Goal: Transaction & Acquisition: Obtain resource

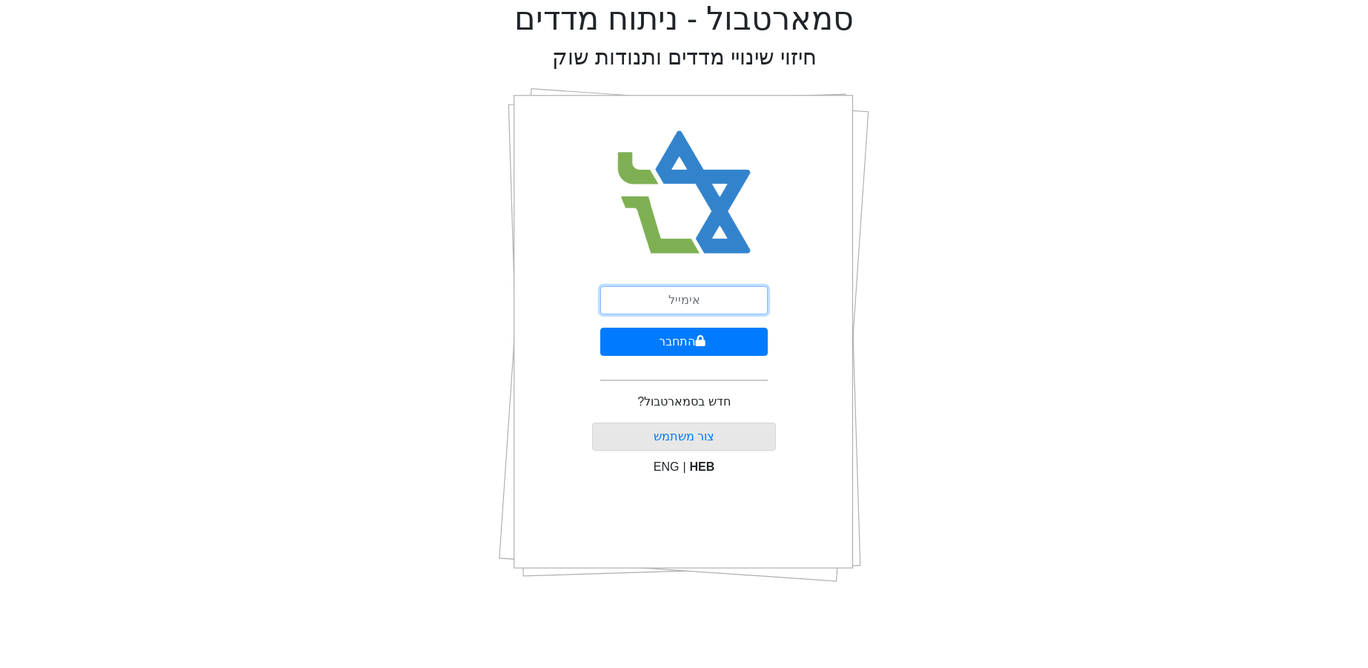
click at [676, 303] on input "email" at bounding box center [683, 300] width 167 height 28
type input "[EMAIL_ADDRESS][DOMAIN_NAME]"
click at [600, 328] on button "התחבר" at bounding box center [683, 342] width 167 height 28
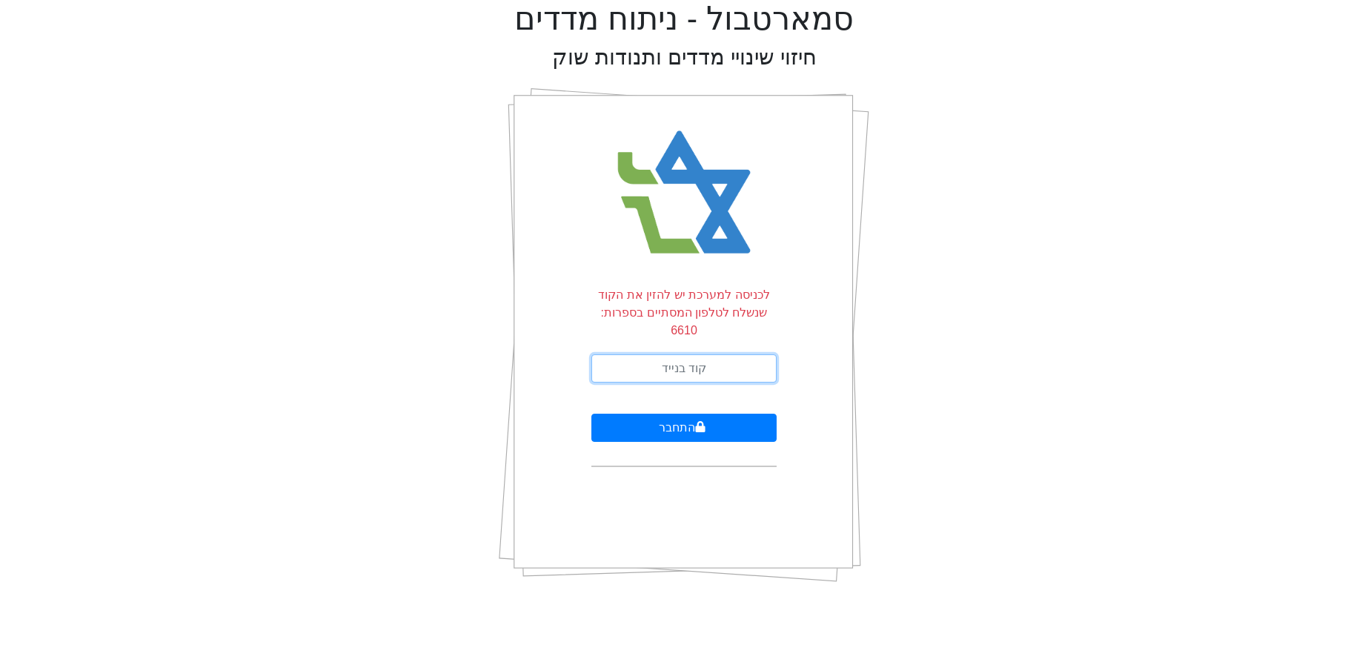
click at [697, 354] on input "text" at bounding box center [683, 368] width 185 height 28
type input "145789"
click at [591, 414] on button "התחבר" at bounding box center [683, 428] width 185 height 28
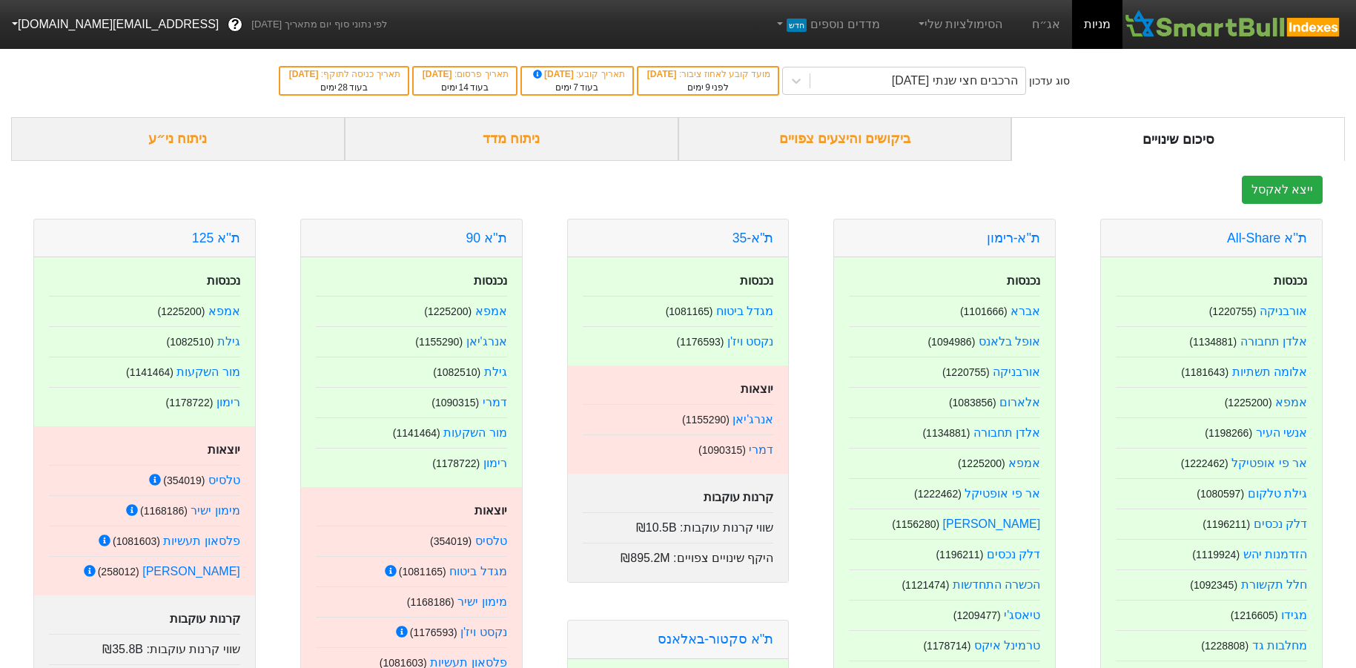
click at [212, 233] on link "ת''א 125" at bounding box center [216, 237] width 48 height 15
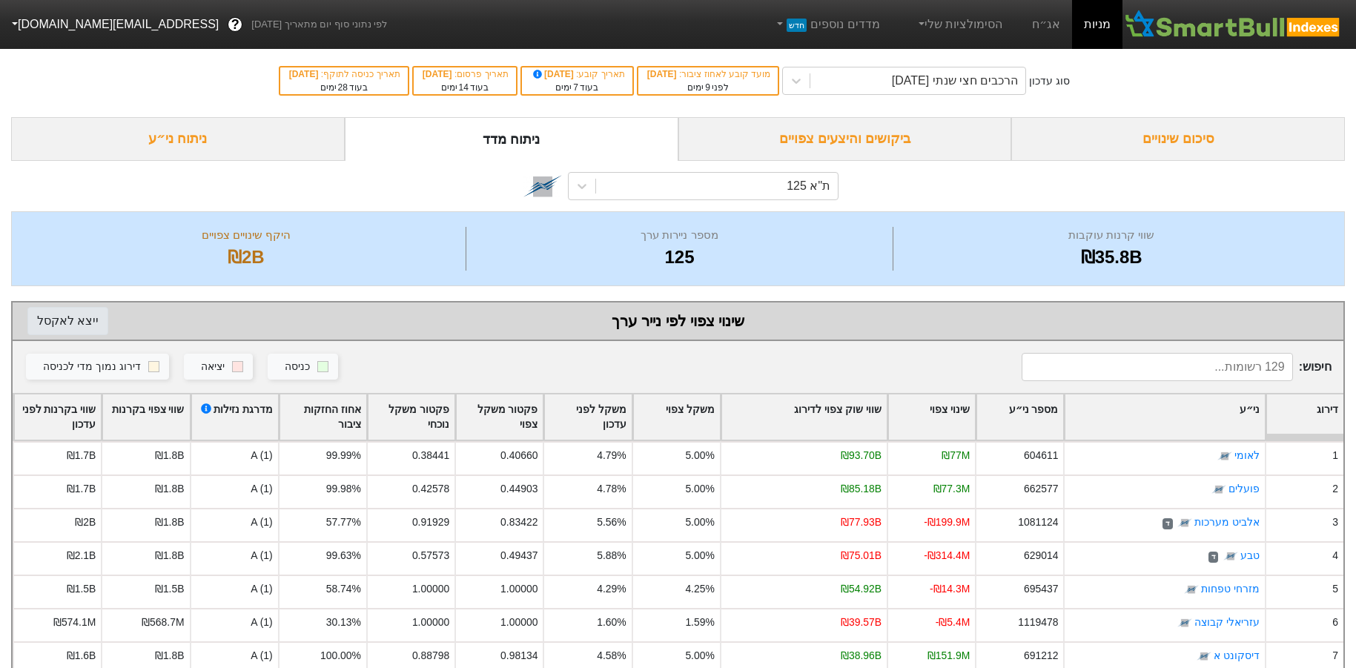
click at [75, 322] on button "ייצא ל אקסל" at bounding box center [67, 321] width 81 height 28
click at [1219, 365] on input at bounding box center [1156, 367] width 271 height 28
click at [761, 184] on div "ת''א 125" at bounding box center [717, 186] width 242 height 27
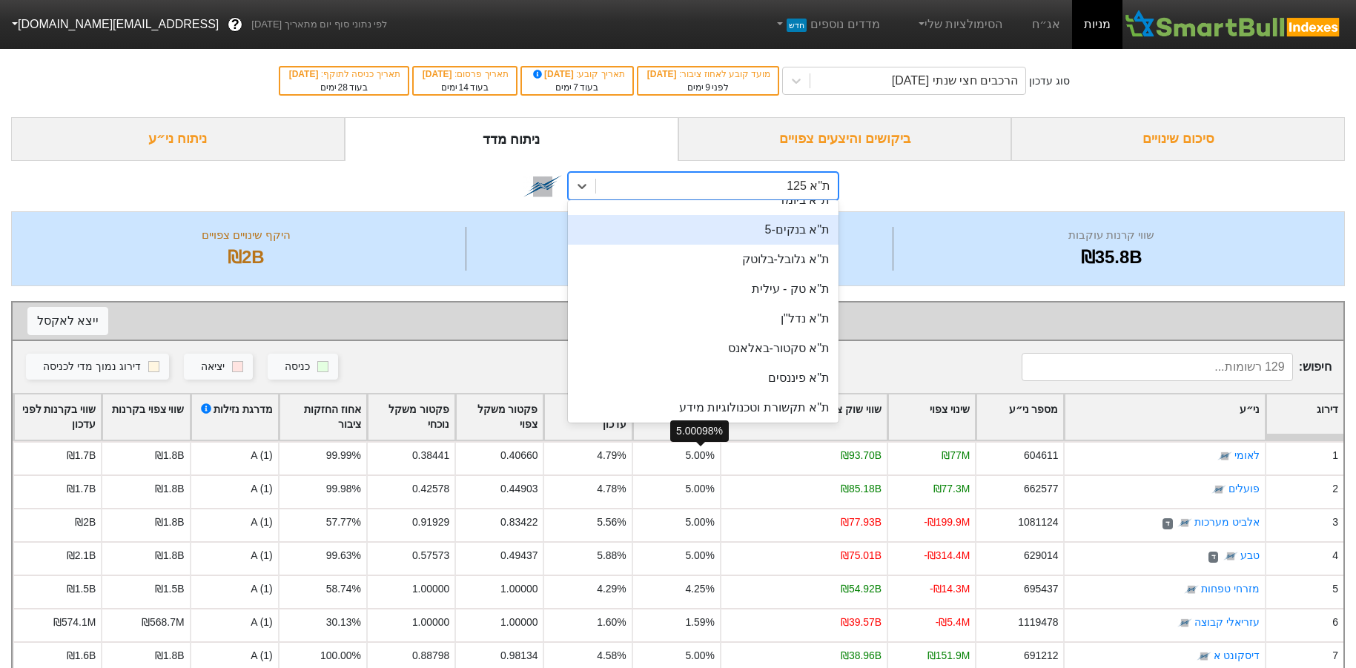
scroll to position [445, 0]
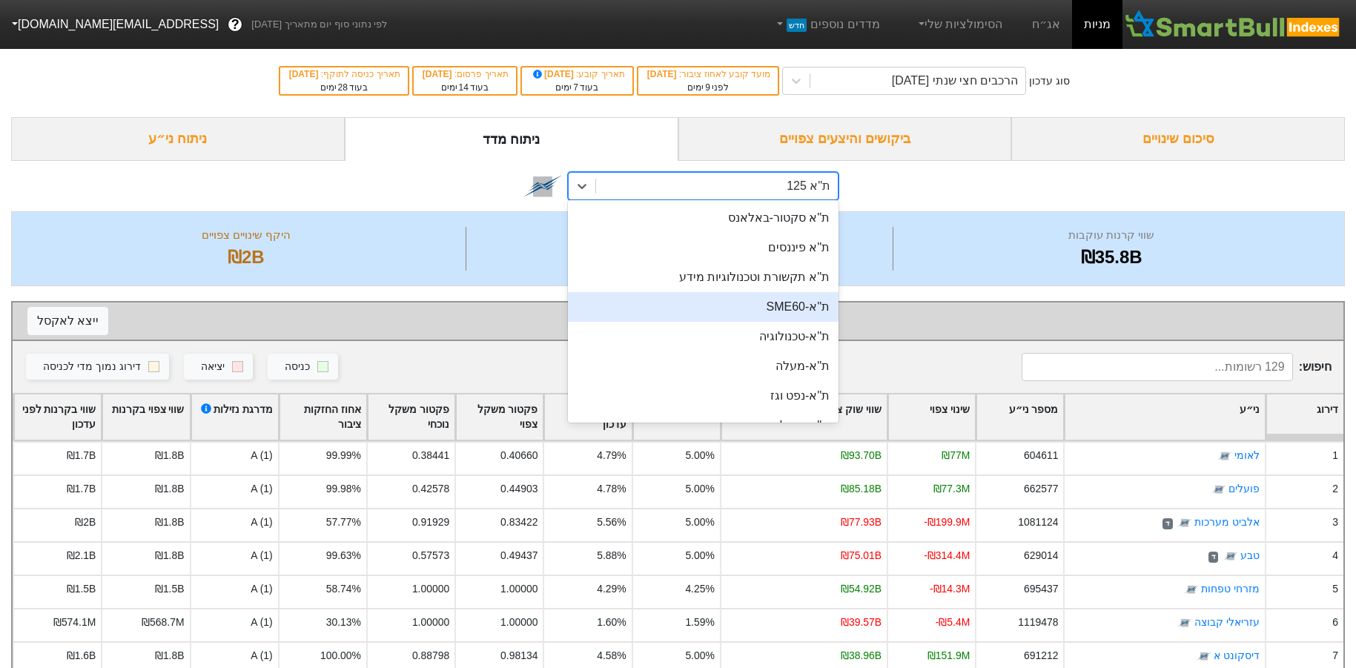
click at [794, 305] on div "ת''א-SME60" at bounding box center [703, 307] width 271 height 30
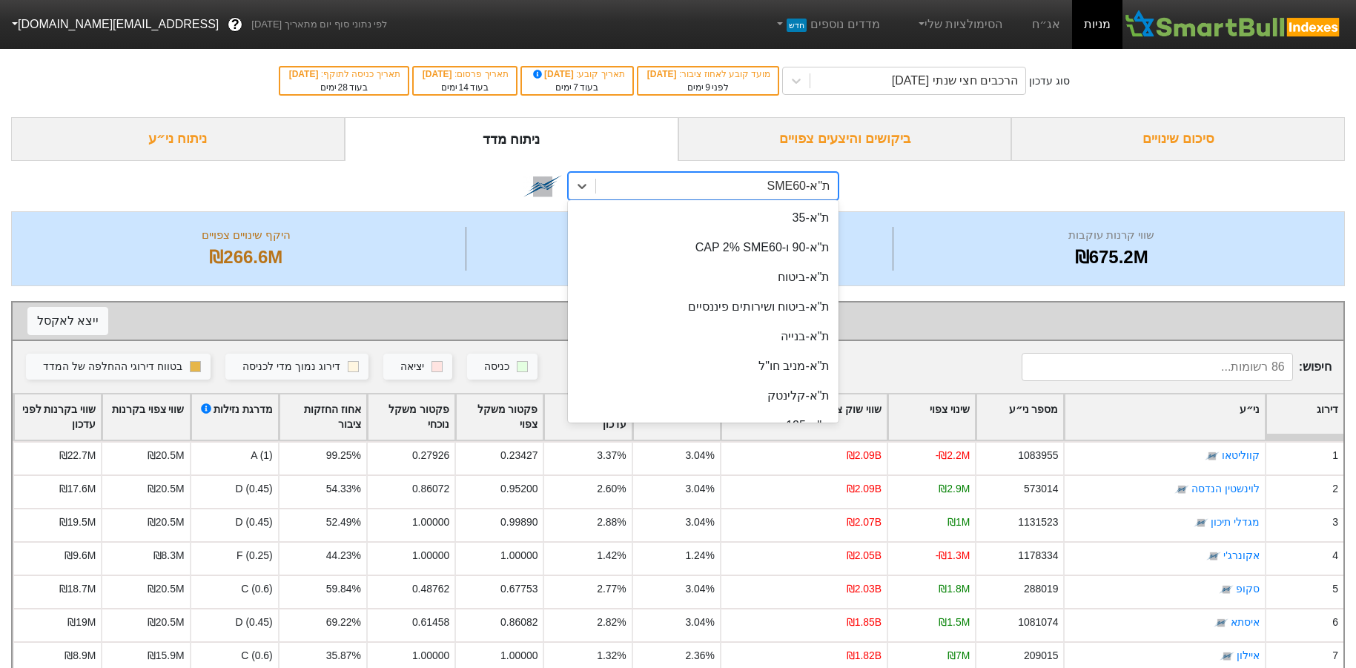
click at [709, 183] on div "ת''א-SME60" at bounding box center [717, 186] width 242 height 27
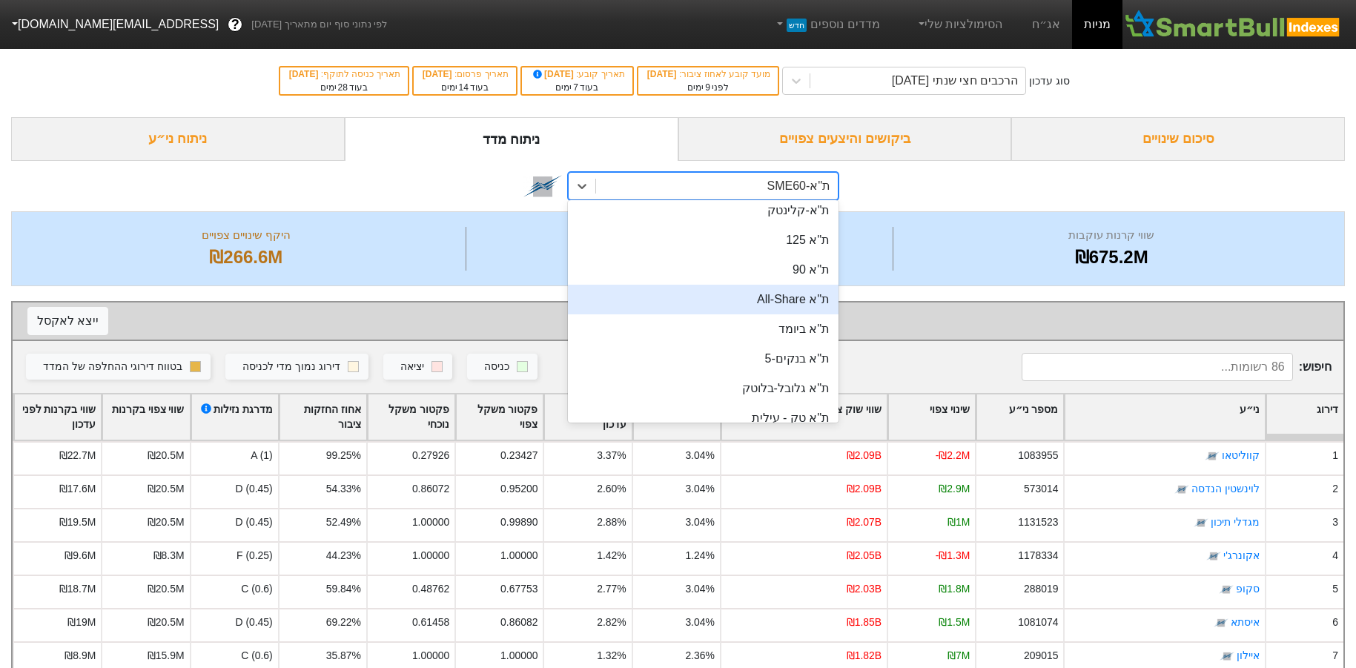
scroll to position [50, 0]
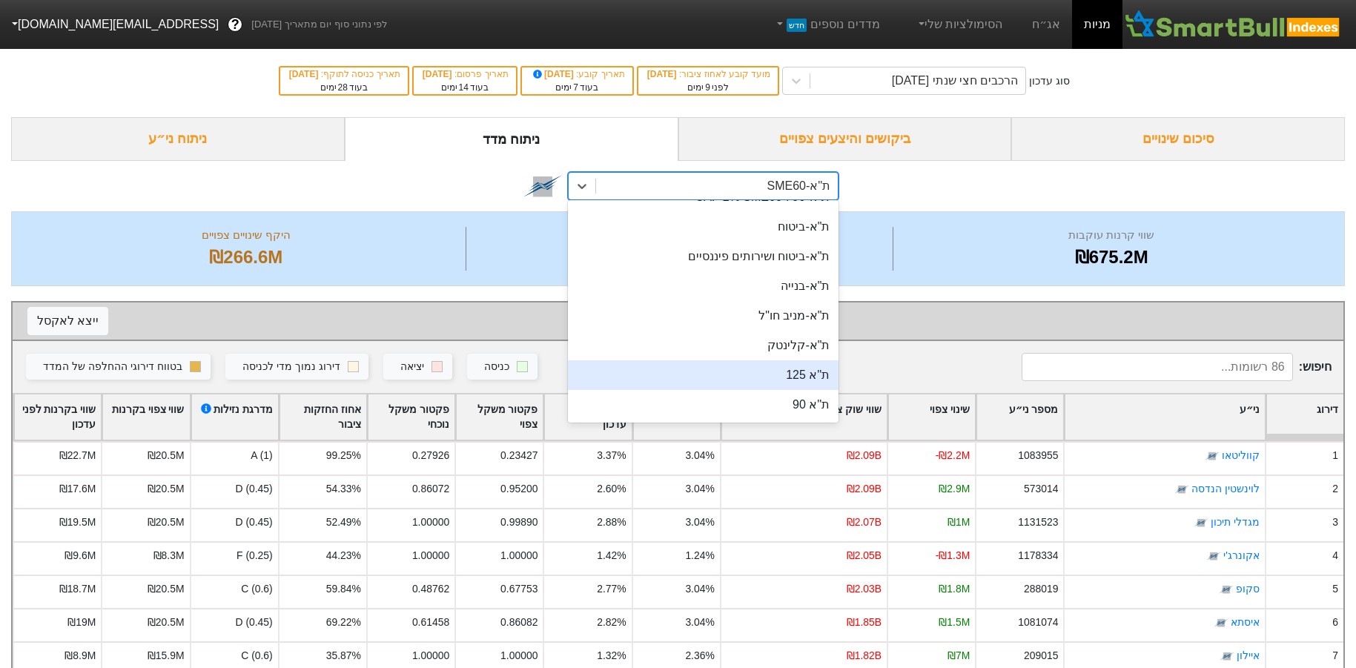
click at [789, 383] on div "ת''א 125" at bounding box center [703, 375] width 271 height 30
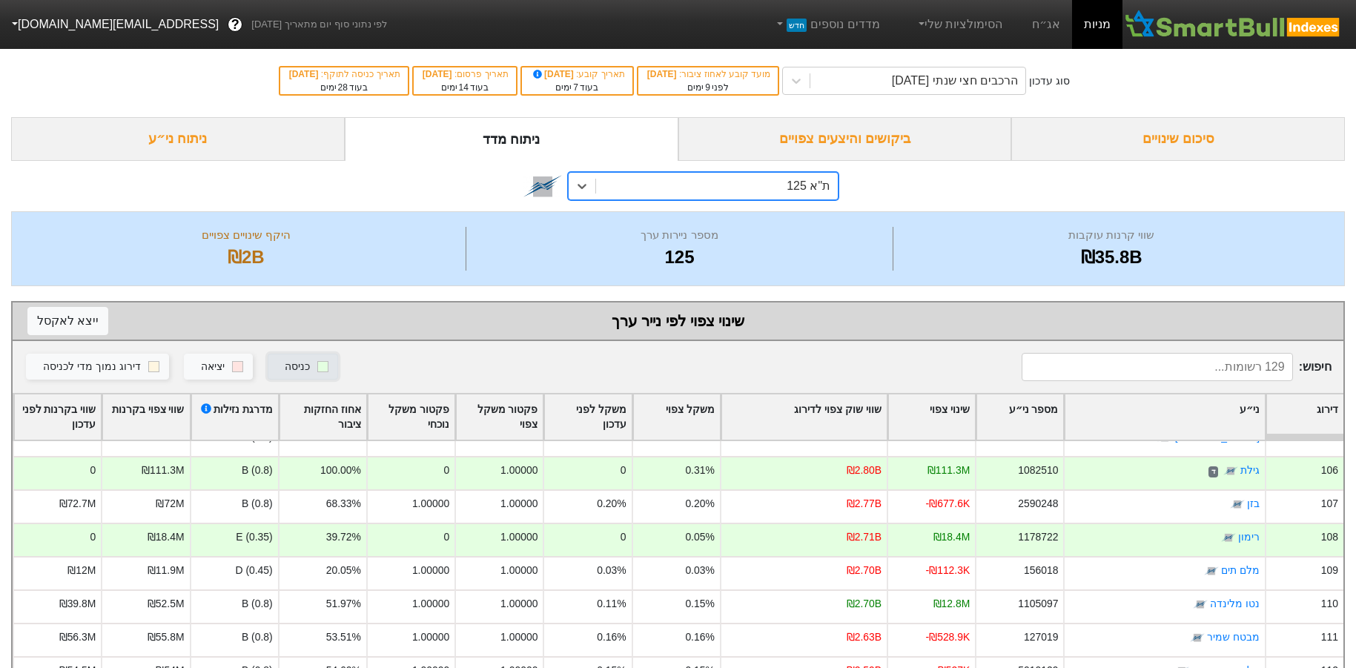
click at [328, 368] on rect "button" at bounding box center [322, 366] width 11 height 11
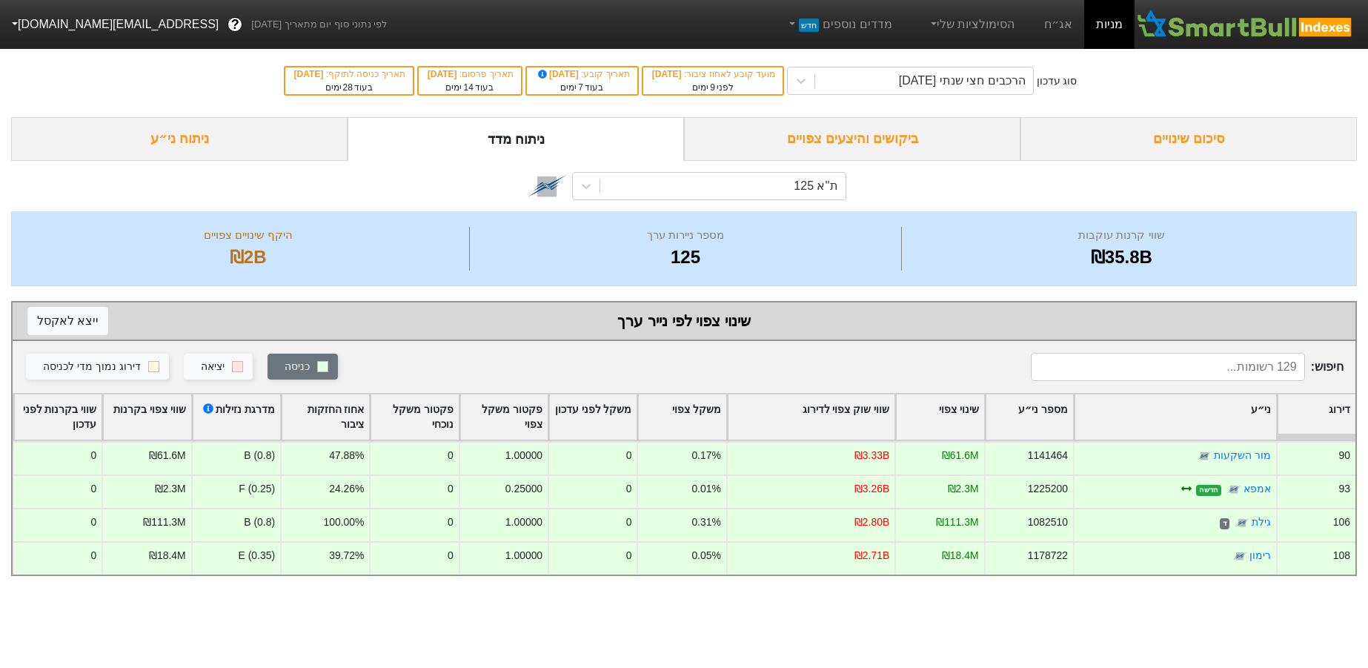
click at [814, 192] on div "ת''א 125" at bounding box center [816, 186] width 44 height 18
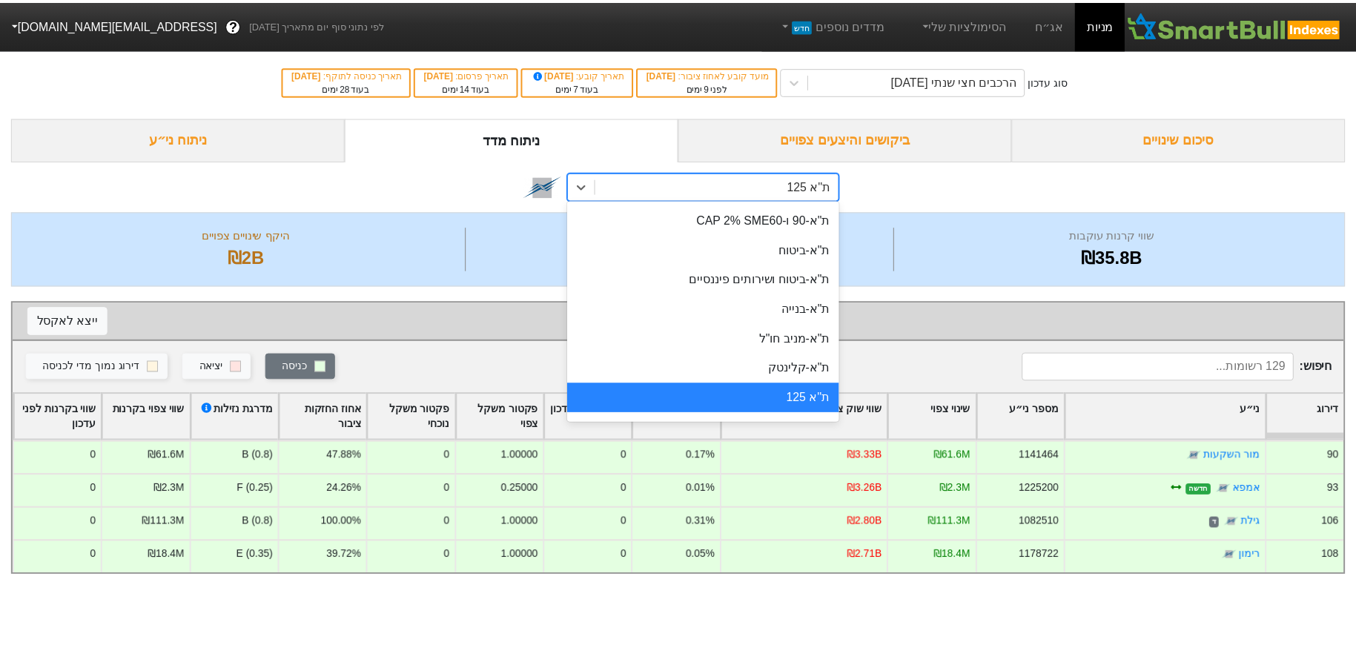
scroll to position [57, 0]
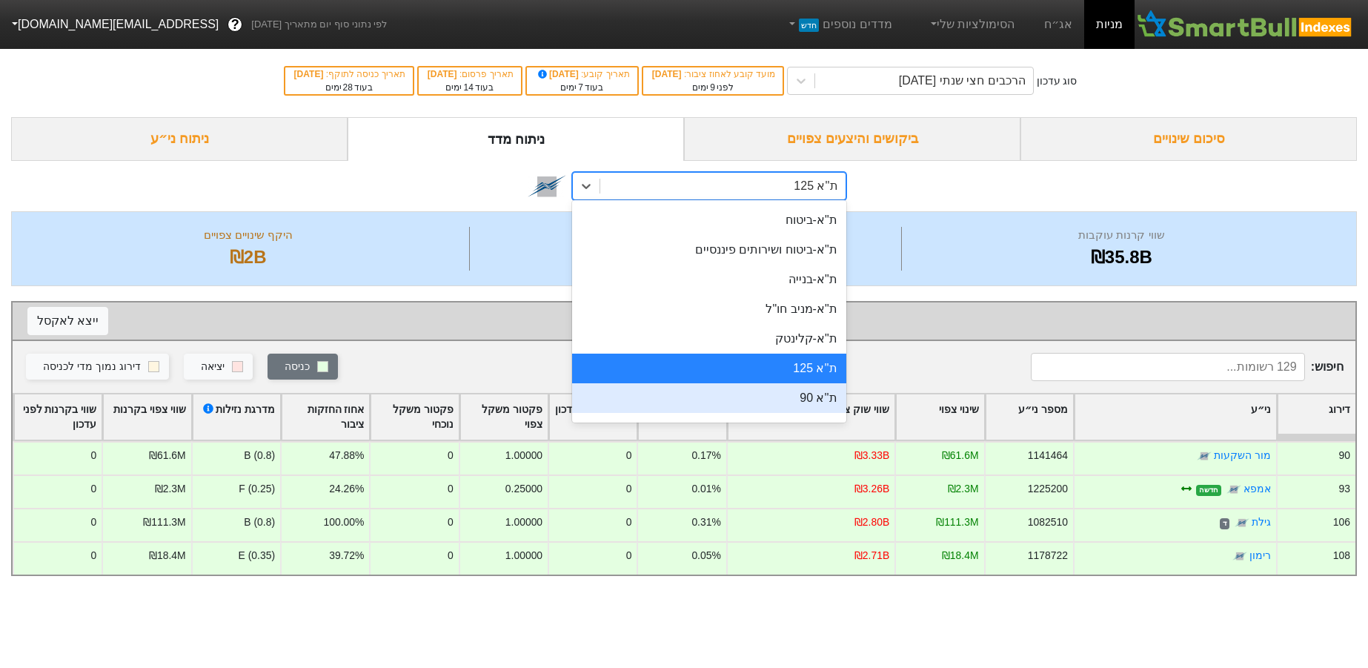
click at [743, 391] on div "ת''א 90" at bounding box center [708, 398] width 273 height 30
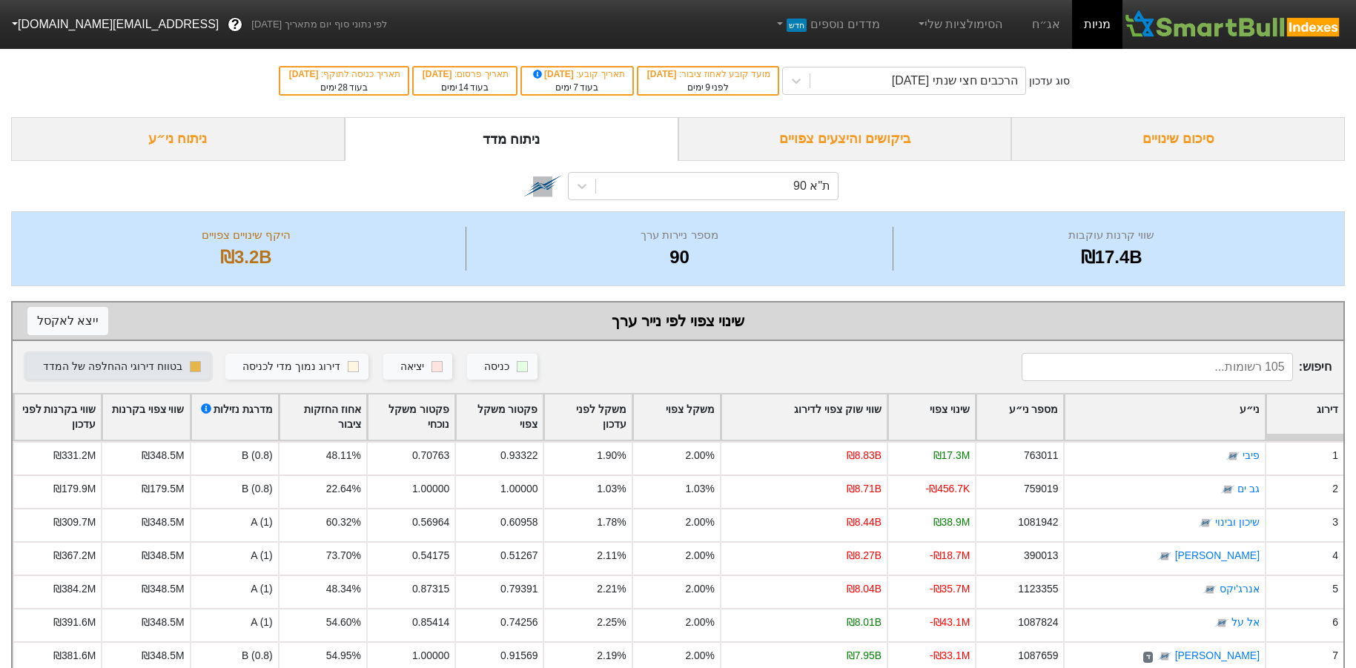
click at [201, 363] on rect "button" at bounding box center [195, 366] width 11 height 11
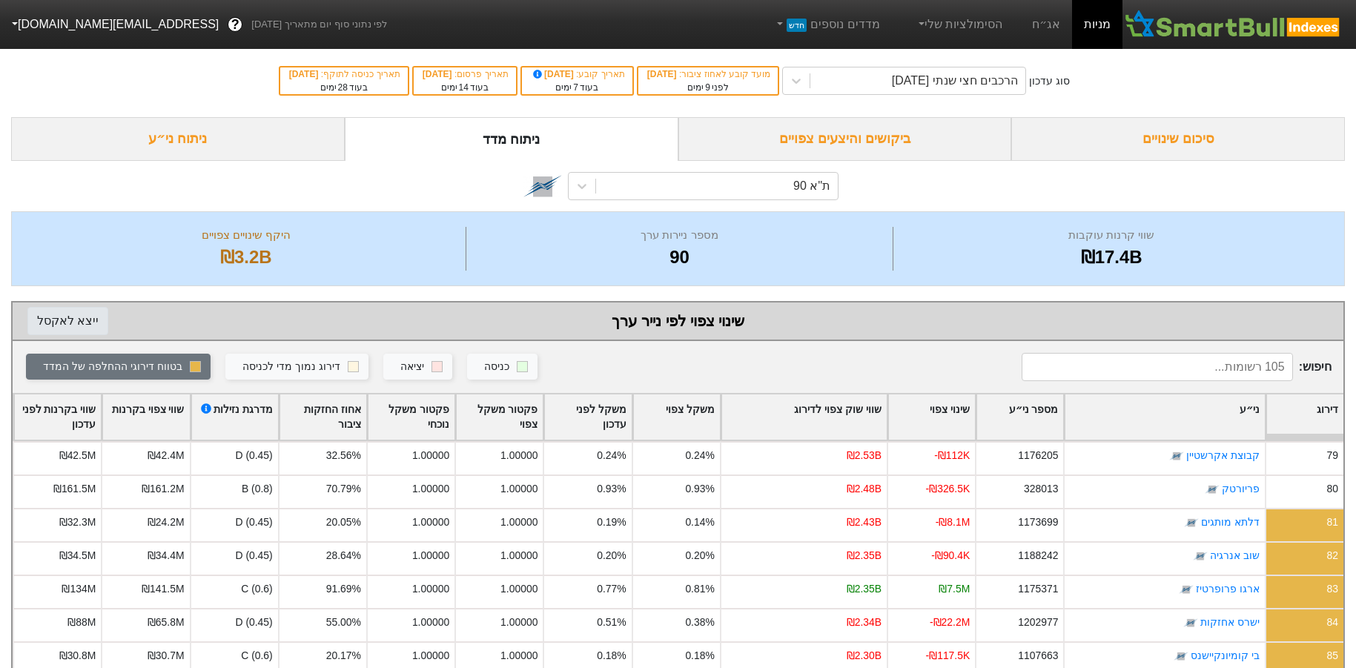
click at [61, 318] on button "ייצא ל אקסל" at bounding box center [67, 321] width 81 height 28
